Goal: Navigation & Orientation: Find specific page/section

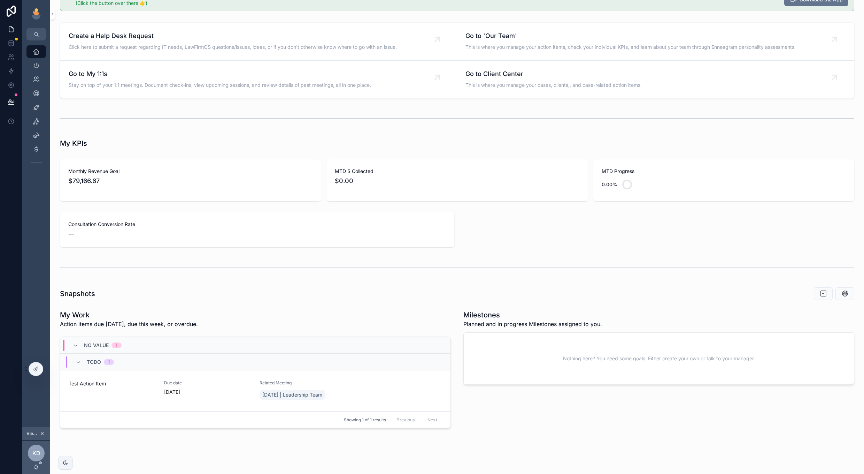
scroll to position [60, 0]
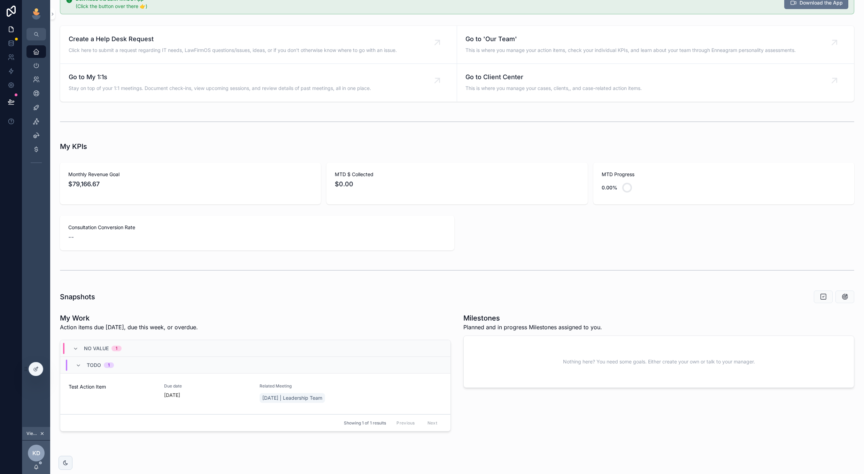
click at [33, 59] on div "Leadership" at bounding box center [36, 66] width 28 height 14
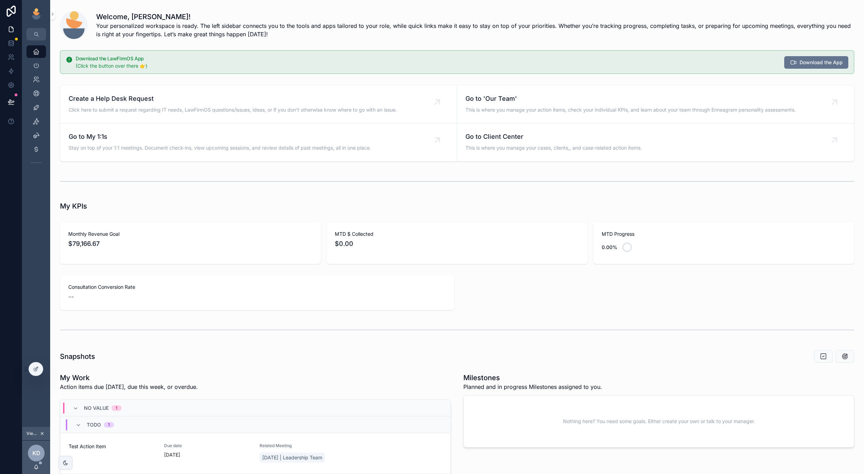
scroll to position [0, 0]
click at [37, 62] on div "Leadership" at bounding box center [36, 65] width 11 height 11
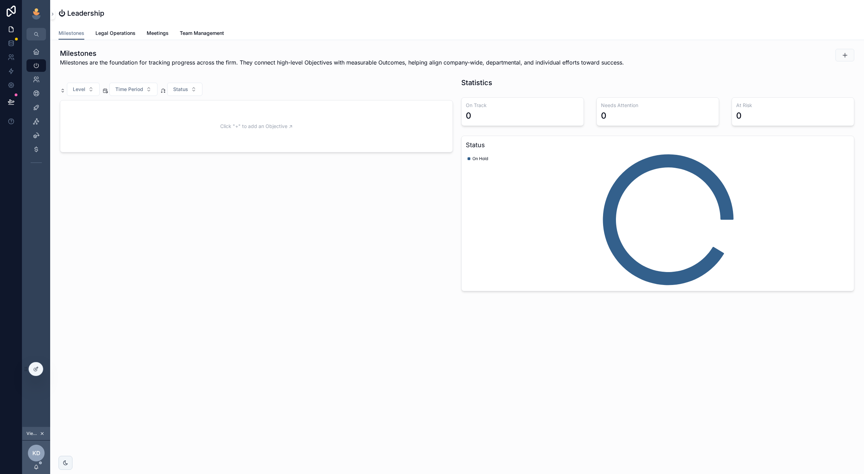
click at [108, 35] on span "Legal Operations" at bounding box center [116, 33] width 40 height 7
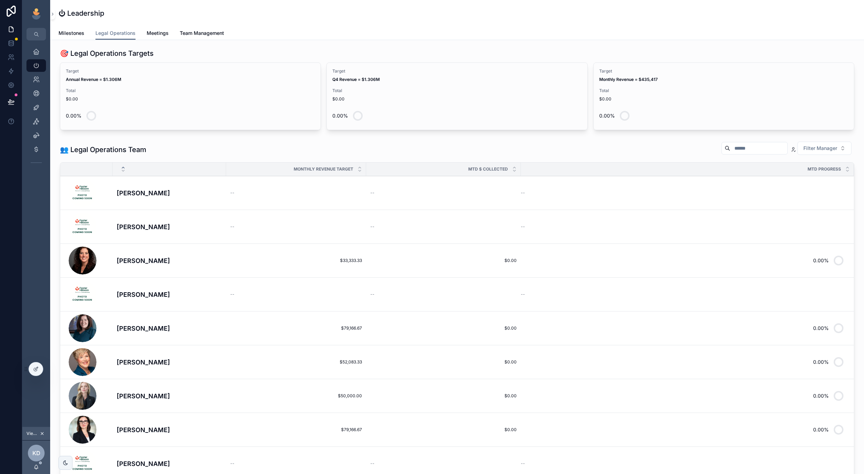
click at [74, 35] on span "Milestones" at bounding box center [72, 33] width 26 height 7
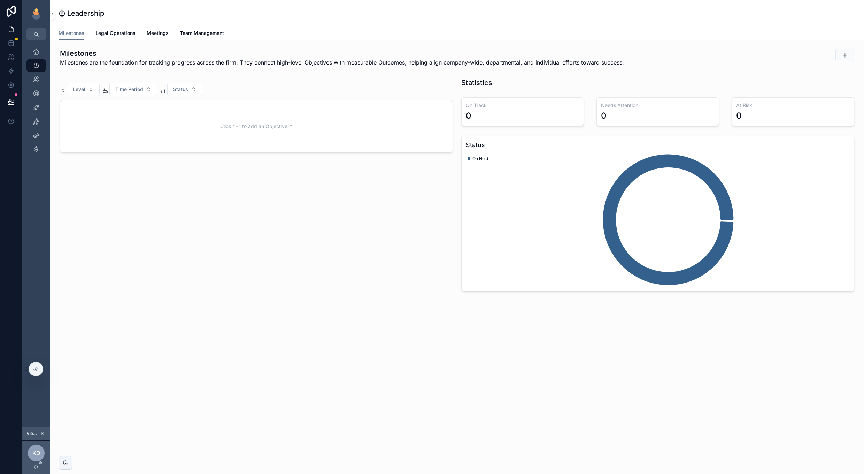
click at [43, 432] on icon "scrollable content" at bounding box center [42, 433] width 2 height 2
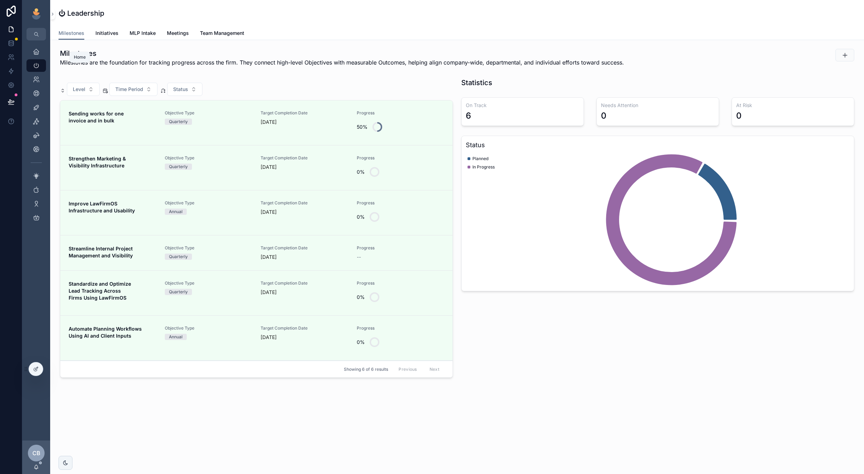
click at [38, 49] on icon "scrollable content" at bounding box center [36, 51] width 7 height 7
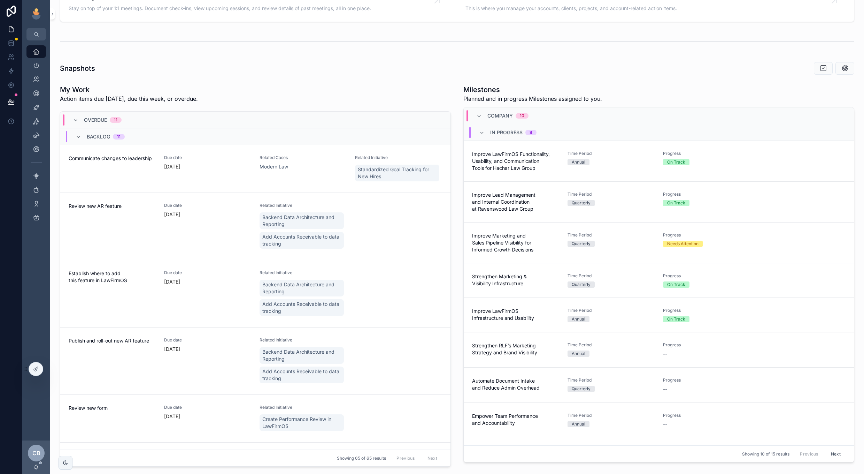
scroll to position [105, 0]
